Goal: Find specific page/section: Find specific page/section

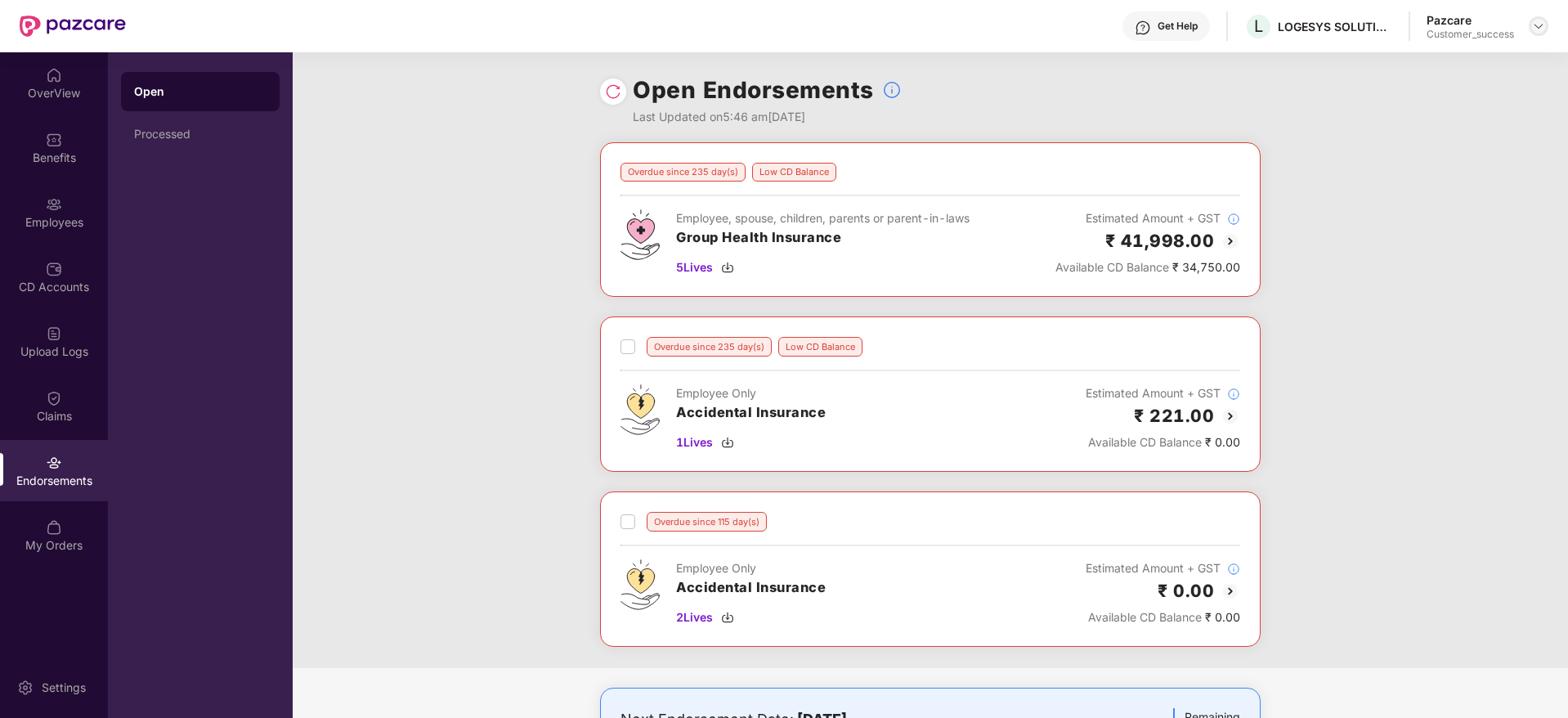
click at [1532, 28] on div at bounding box center [1538, 25] width 19 height 19
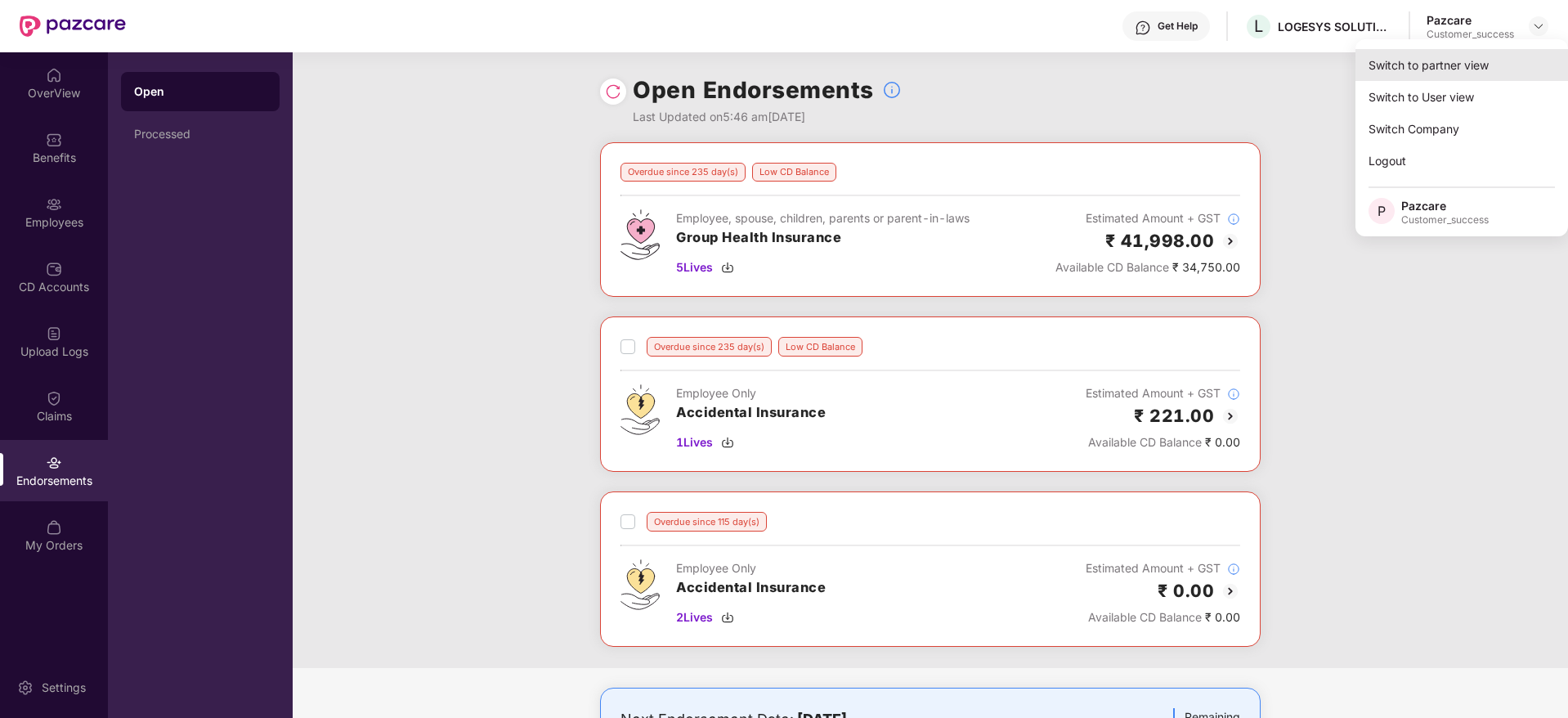
click at [1504, 57] on div "Switch to partner view" at bounding box center [1461, 65] width 212 height 32
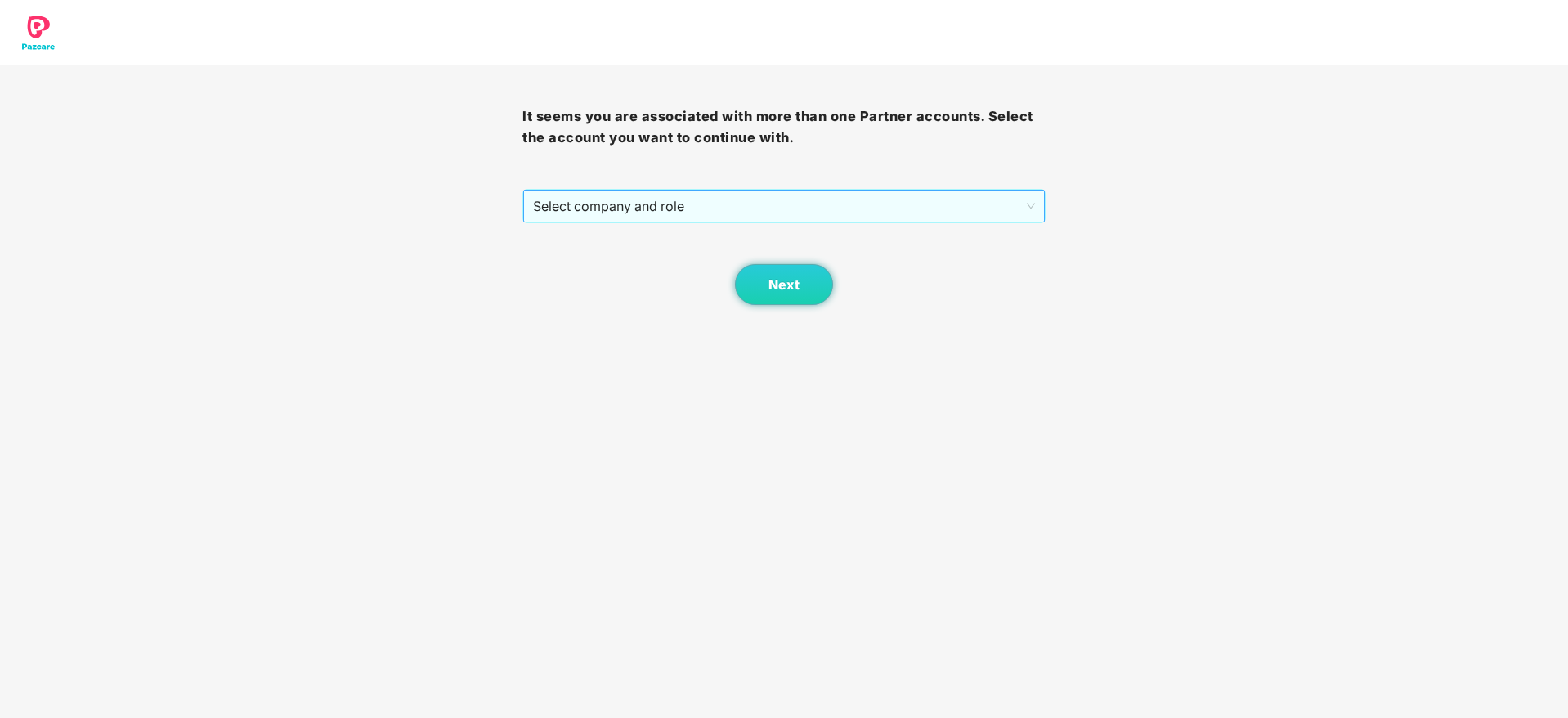
click at [964, 207] on span "Select company and role" at bounding box center [783, 206] width 501 height 31
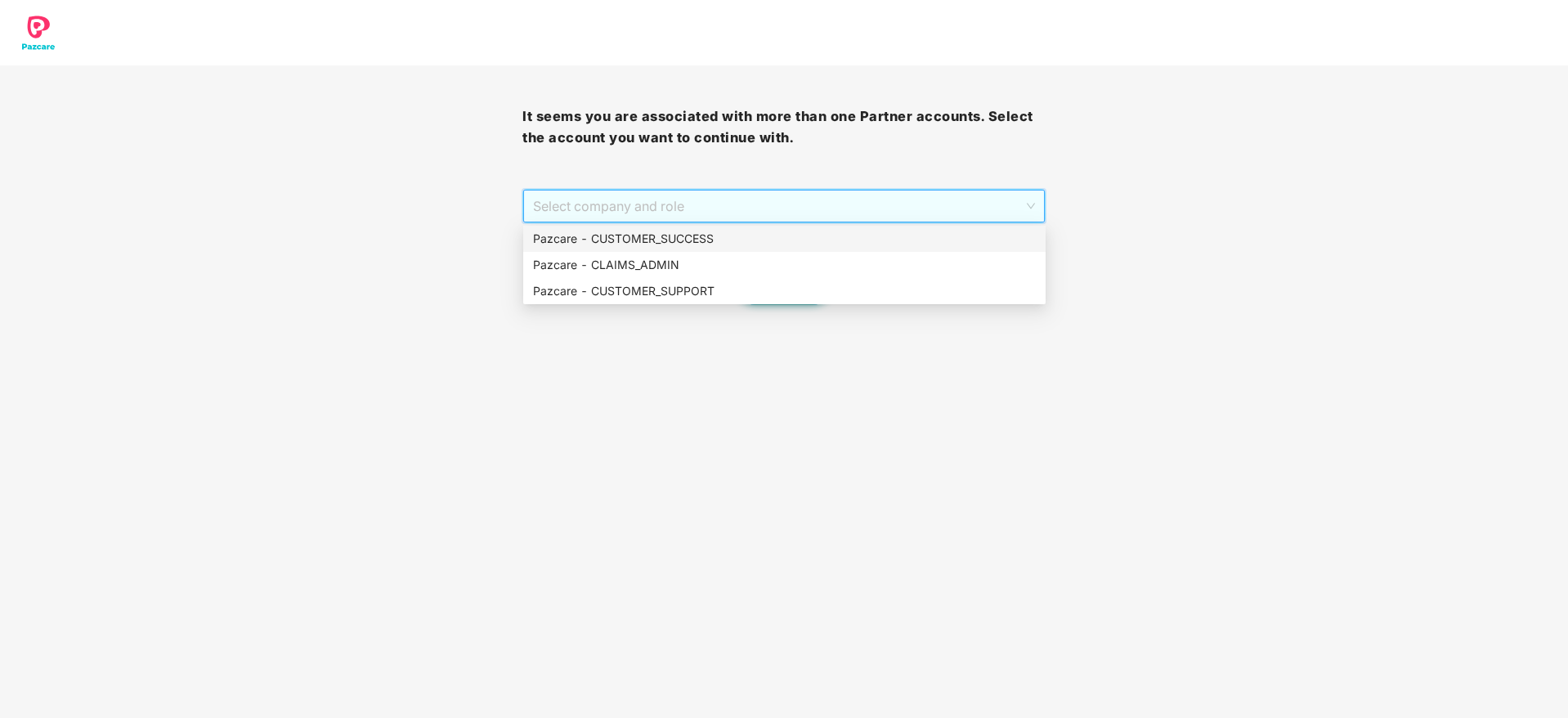
click at [958, 243] on div "Pazcare - CUSTOMER_SUCCESS" at bounding box center [784, 238] width 503 height 18
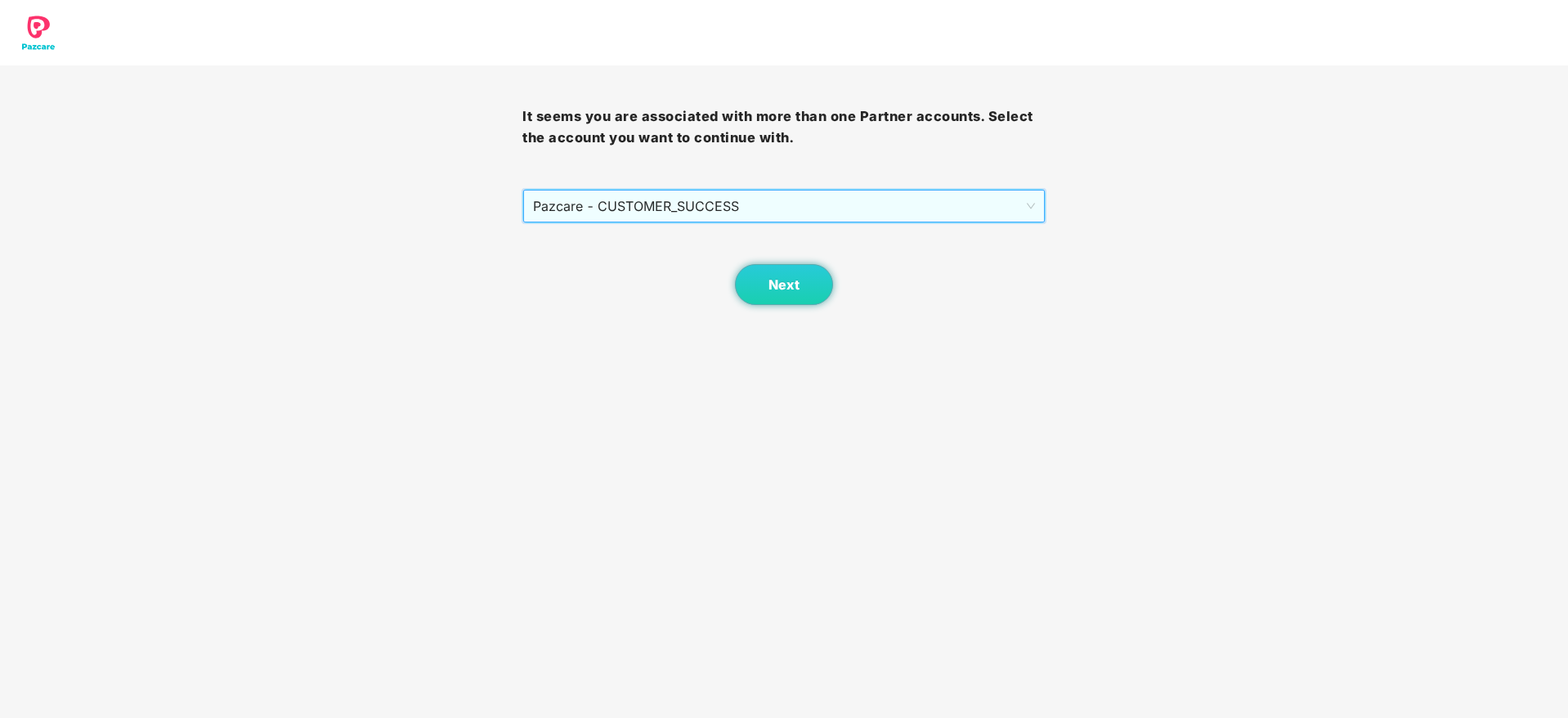
click at [851, 292] on div "Next" at bounding box center [783, 264] width 522 height 81
click at [792, 290] on span "Next" at bounding box center [783, 285] width 31 height 16
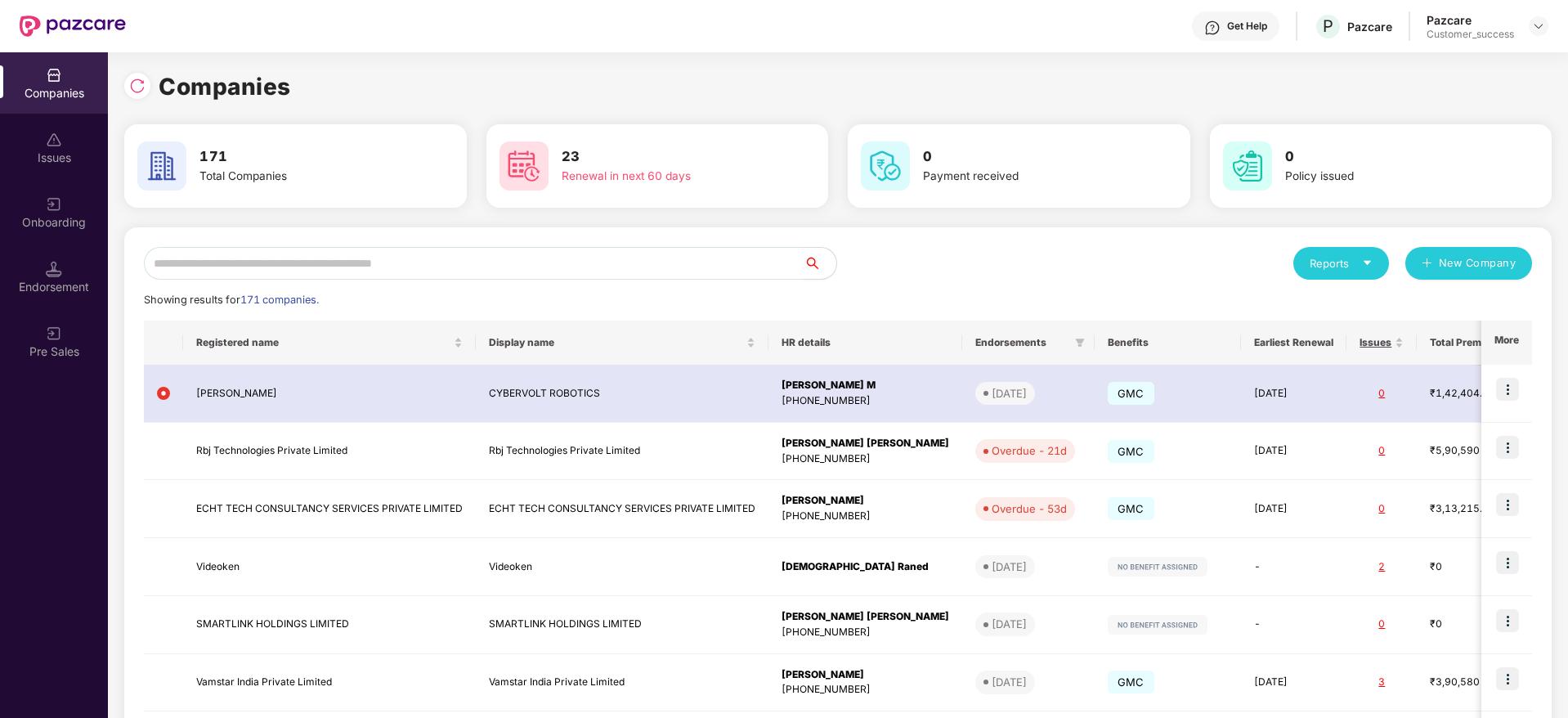
click at [781, 256] on input "text" at bounding box center [473, 263] width 660 height 33
click at [1346, 264] on div "Reports" at bounding box center [1341, 263] width 63 height 16
click at [1338, 307] on div "Companies" at bounding box center [1332, 306] width 60 height 18
